Goal: Task Accomplishment & Management: Use online tool/utility

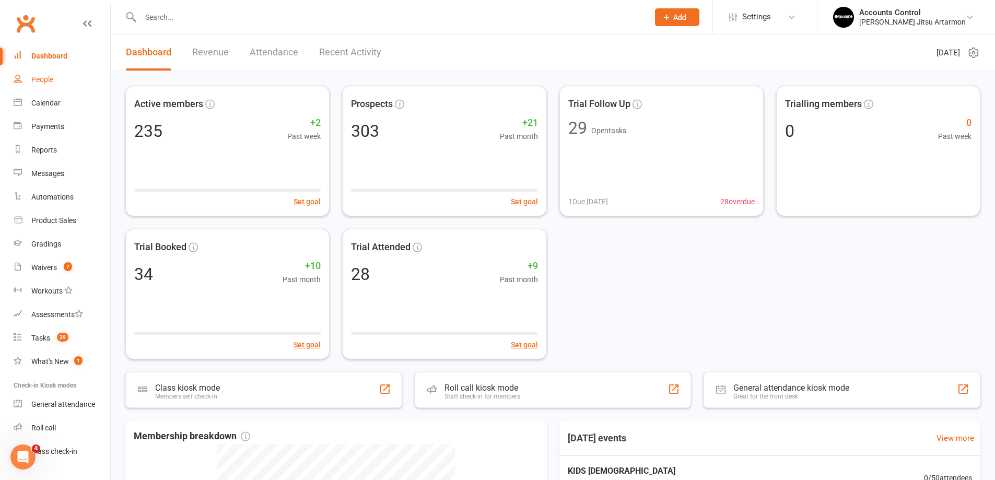
click at [47, 72] on link "People" at bounding box center [62, 79] width 97 height 23
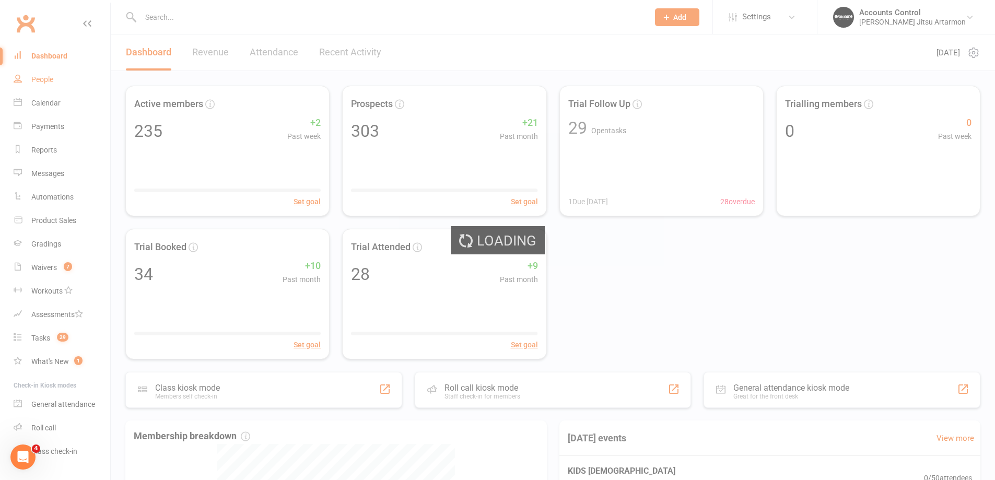
select select "100"
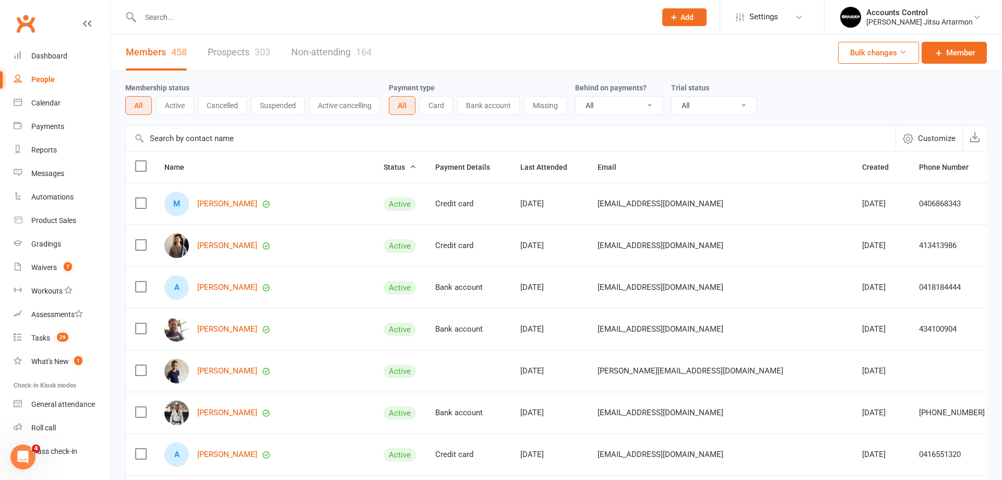
click at [170, 17] on input "text" at bounding box center [393, 17] width 512 height 15
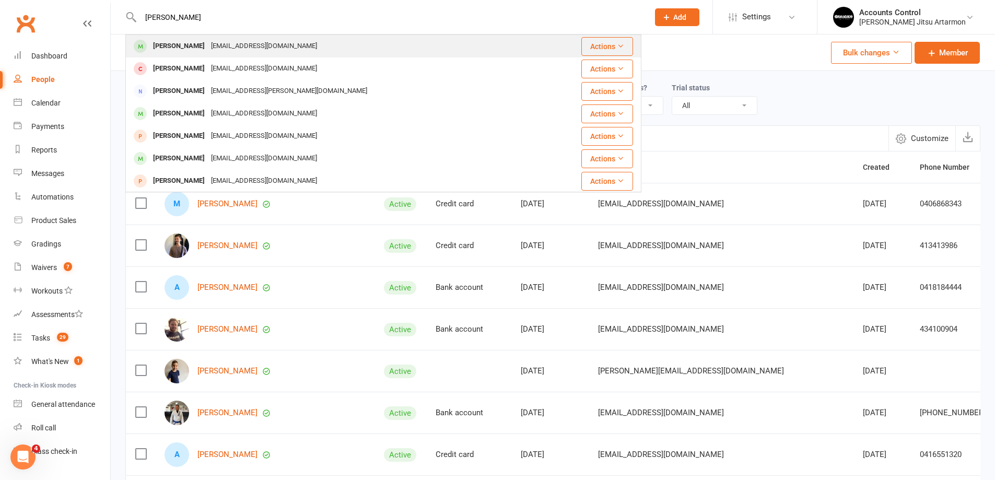
type input "[PERSON_NAME]"
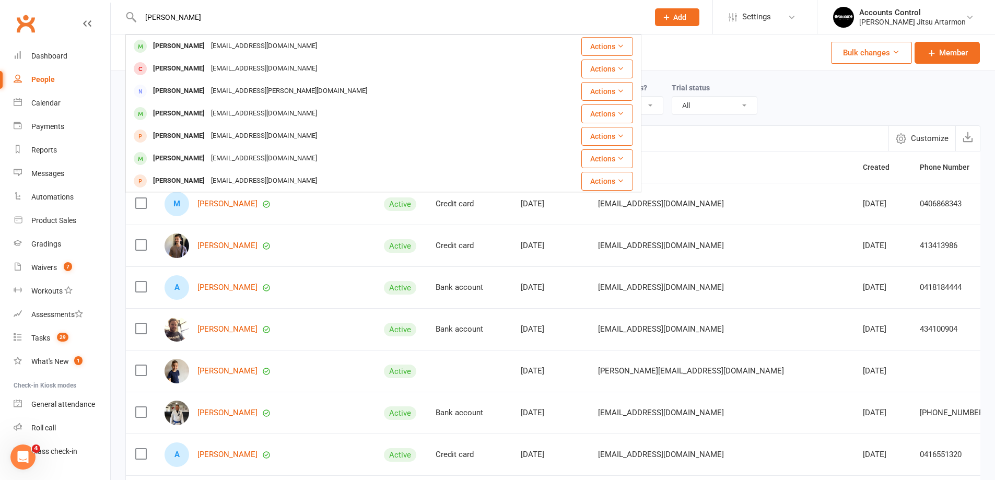
click at [208, 42] on div "[EMAIL_ADDRESS][DOMAIN_NAME]" at bounding box center [264, 46] width 112 height 15
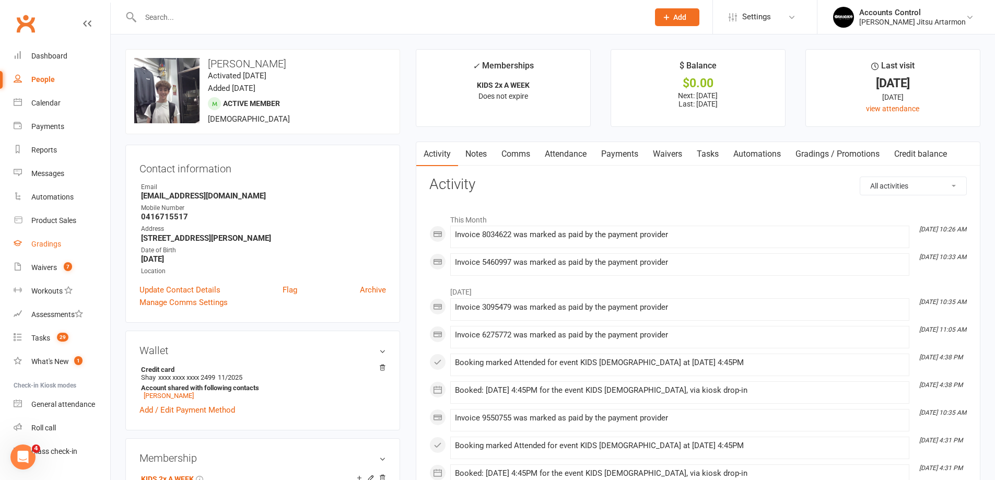
click at [51, 240] on div "Gradings" at bounding box center [46, 244] width 30 height 8
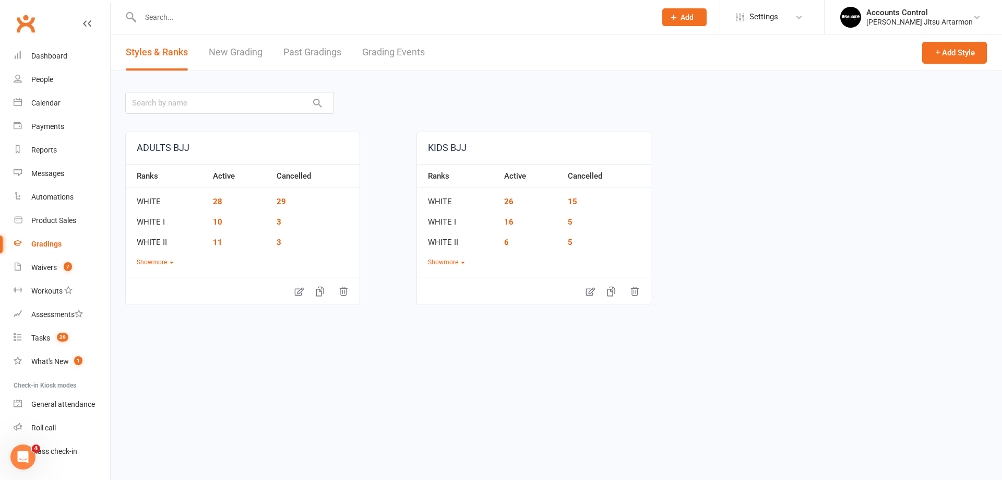
click at [231, 56] on link "New Grading" at bounding box center [236, 52] width 54 height 36
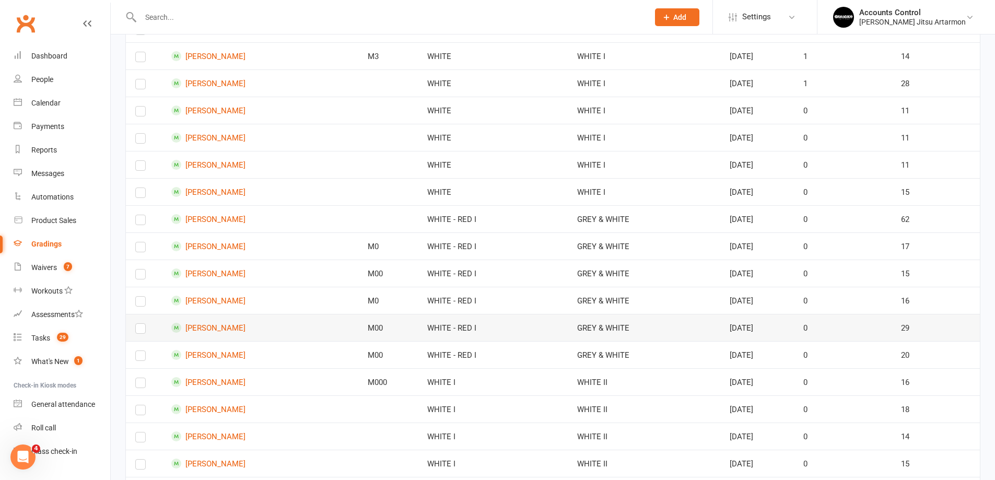
scroll to position [1376, 0]
